Goal: Navigation & Orientation: Find specific page/section

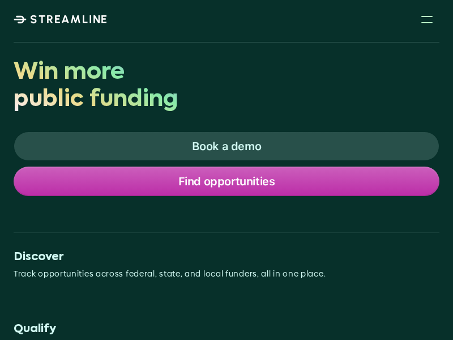
scroll to position [6, 0]
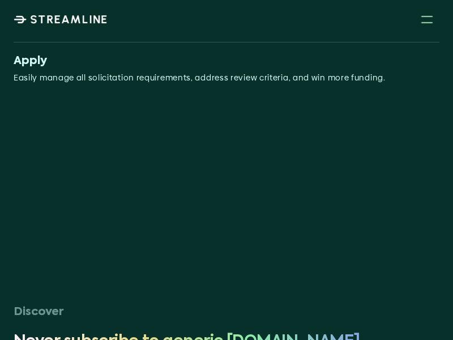
scroll to position [6, 0]
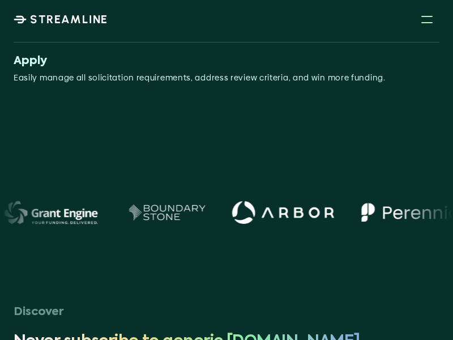
scroll to position [8, 0]
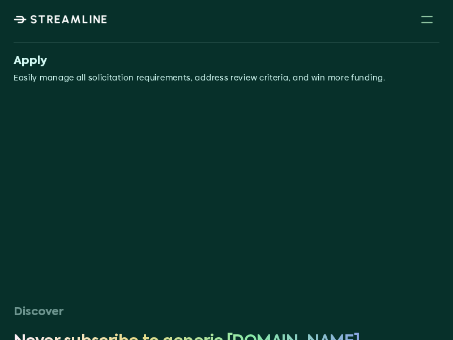
scroll to position [8, 0]
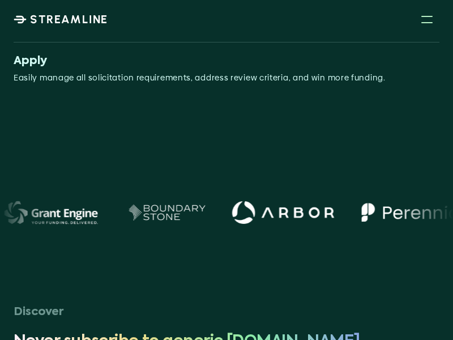
scroll to position [29, 0]
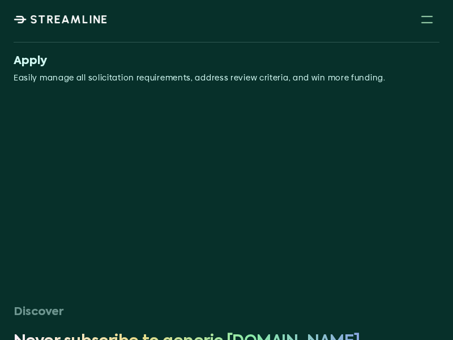
scroll to position [29, 0]
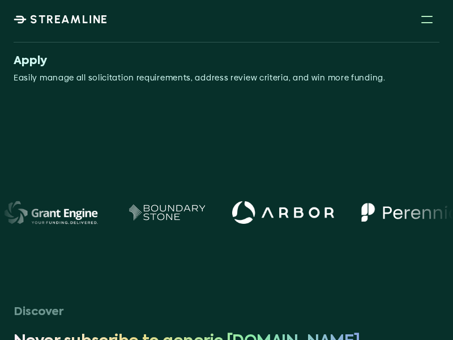
scroll to position [55, 0]
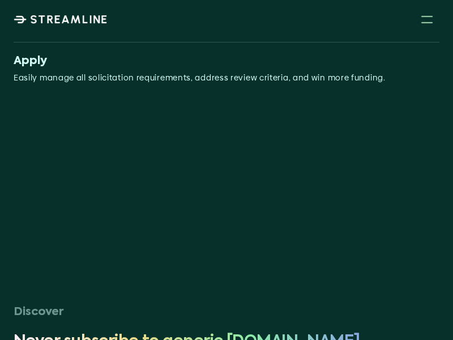
scroll to position [55, 0]
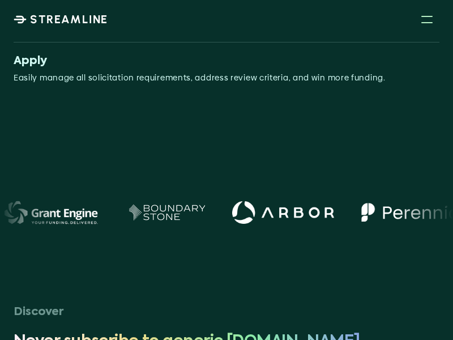
scroll to position [75, 0]
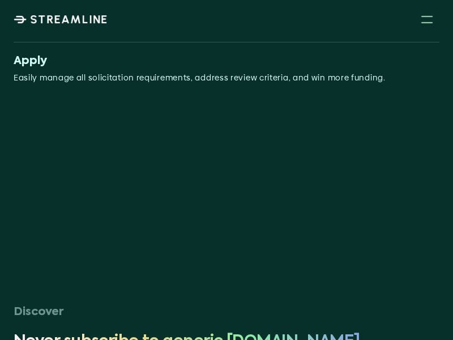
scroll to position [108, 0]
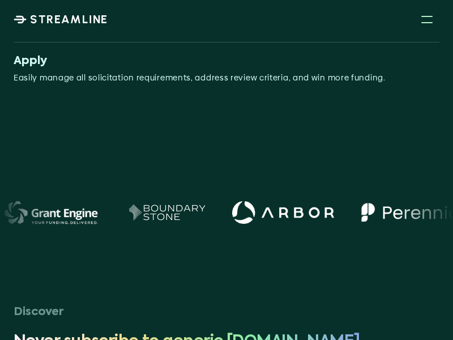
scroll to position [131, 0]
